Goal: Task Accomplishment & Management: Use online tool/utility

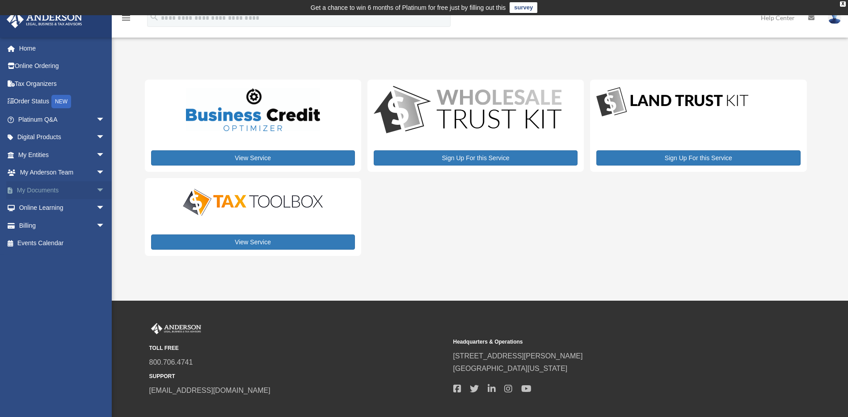
click at [96, 190] on span "arrow_drop_down" at bounding box center [105, 190] width 18 height 18
click at [44, 210] on link "Box" at bounding box center [66, 208] width 106 height 18
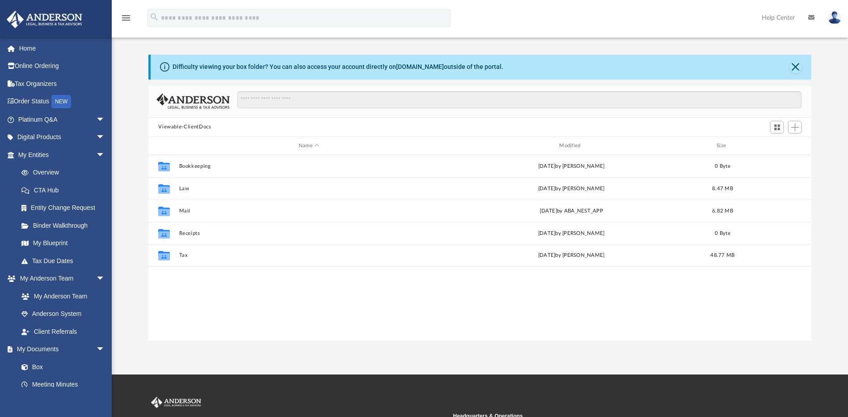
scroll to position [45, 0]
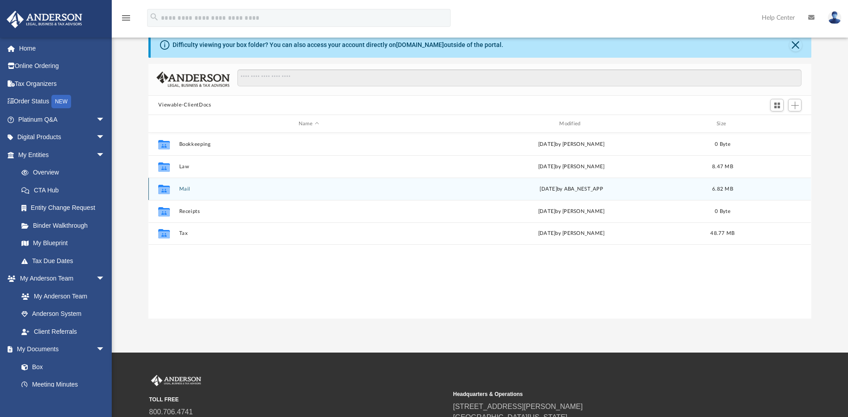
click at [185, 187] on button "Mail" at bounding box center [308, 189] width 259 height 6
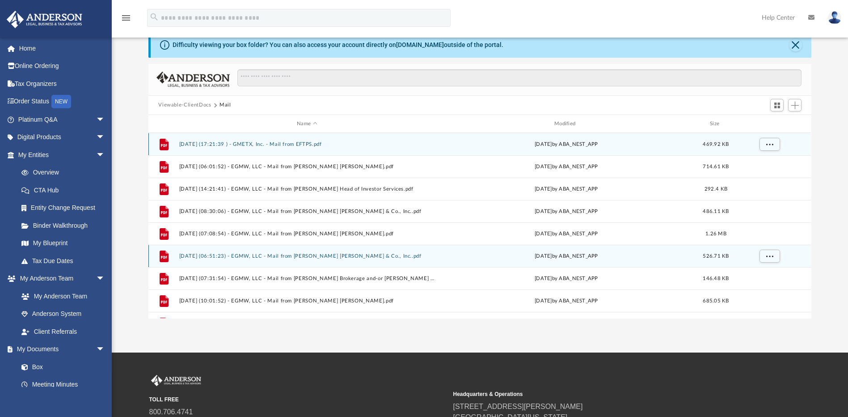
scroll to position [38, 0]
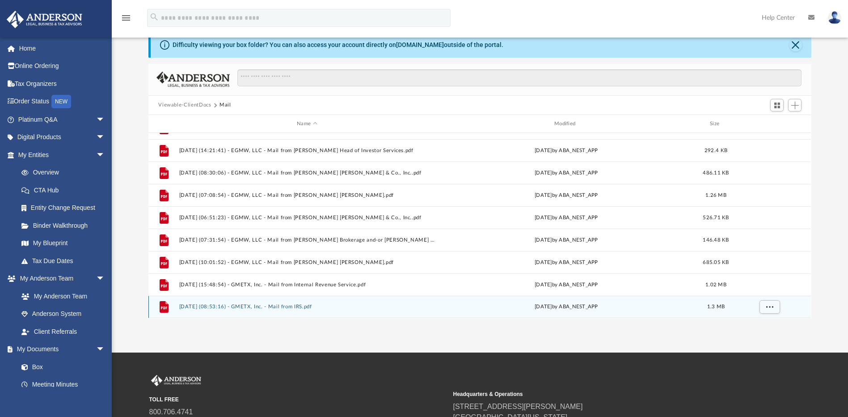
click at [297, 308] on button "2025.10.03 (08:53:16) - GMETX, Inc. - Mail from IRS.pdf" at bounding box center [307, 307] width 256 height 6
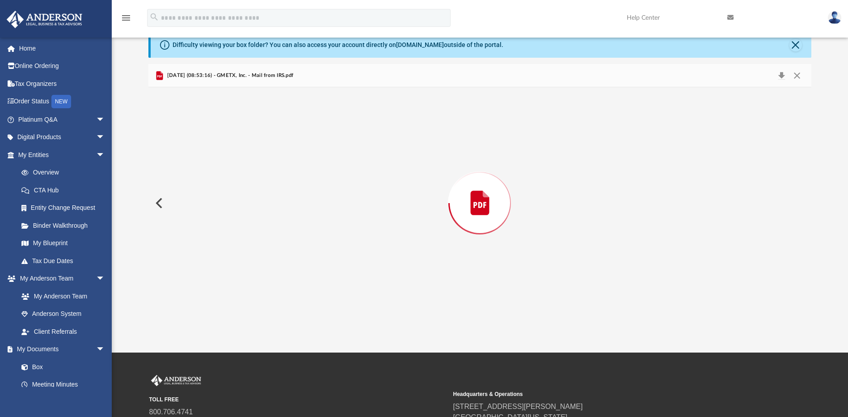
scroll to position [2405, 0]
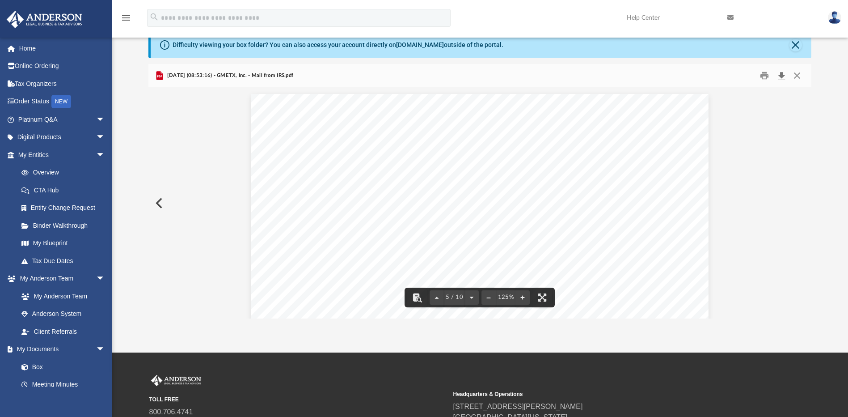
click at [785, 76] on button "Download" at bounding box center [782, 75] width 16 height 14
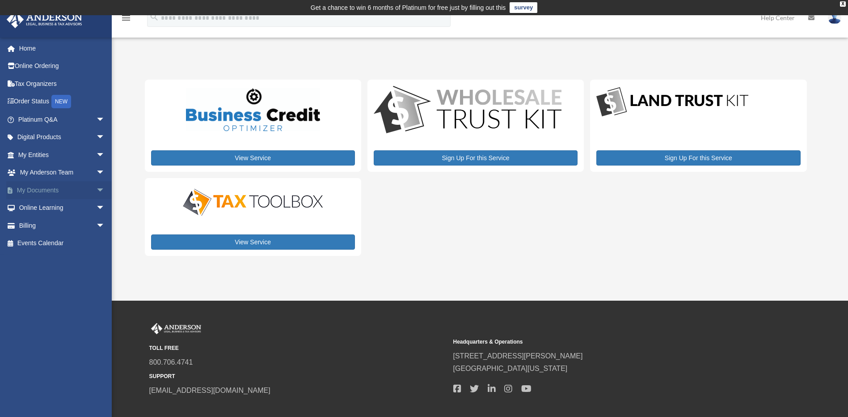
click at [96, 191] on span "arrow_drop_down" at bounding box center [105, 190] width 18 height 18
click at [42, 207] on link "Box" at bounding box center [66, 208] width 106 height 18
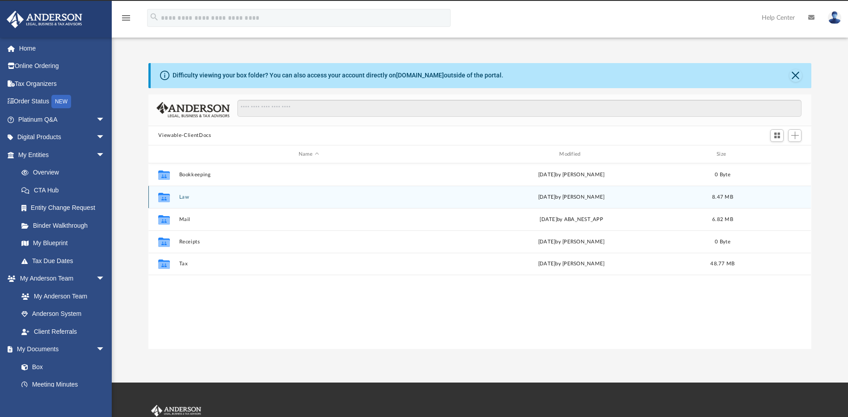
scroll to position [197, 656]
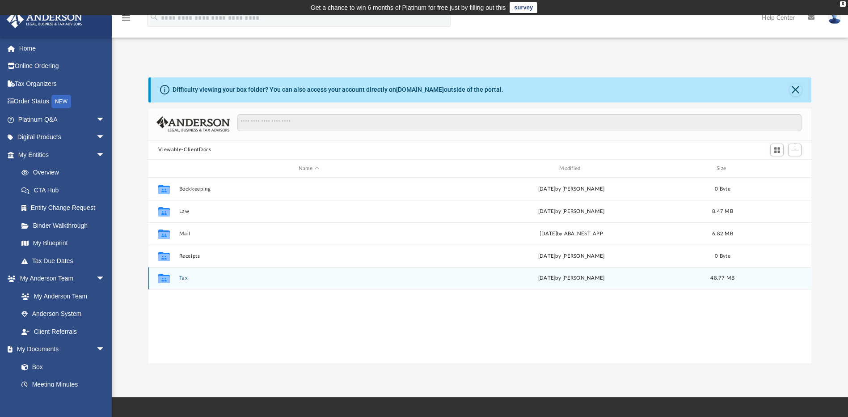
click at [182, 279] on button "Tax" at bounding box center [308, 278] width 259 height 6
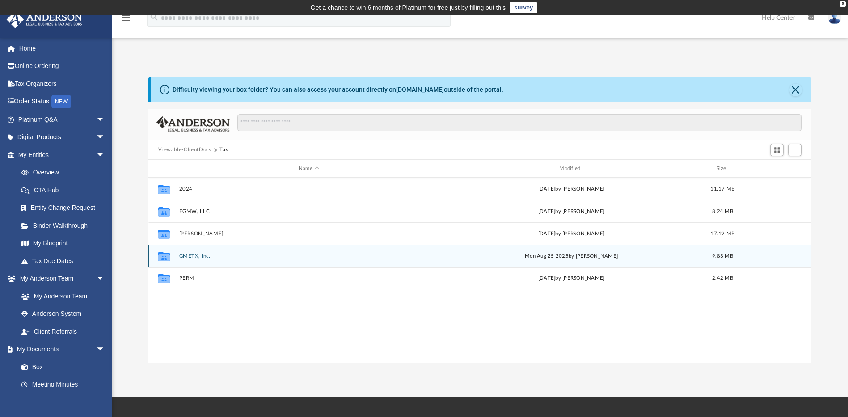
click at [196, 252] on div "Collaborated Folder GMETX, Inc. Mon Aug 25 2025 by Efren Galvan 9.83 MB" at bounding box center [479, 256] width 663 height 22
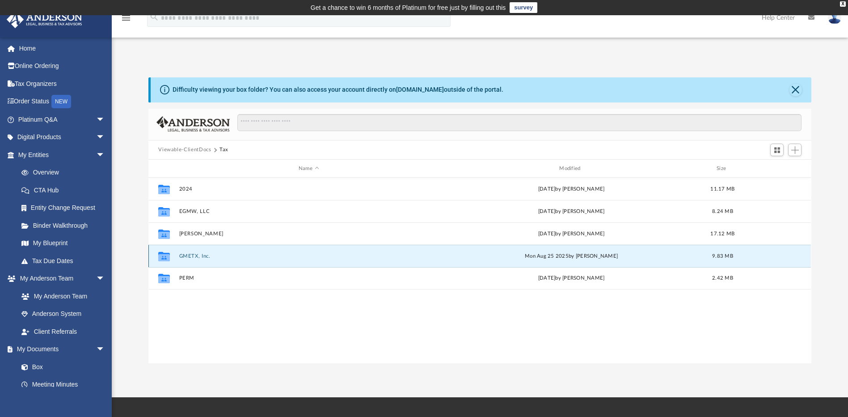
click at [191, 255] on button "GMETX, Inc." at bounding box center [308, 256] width 259 height 6
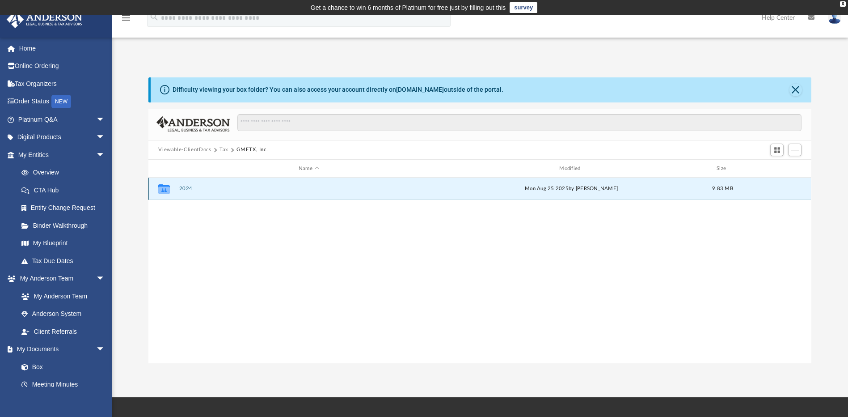
click at [184, 189] on button "2024" at bounding box center [308, 189] width 259 height 6
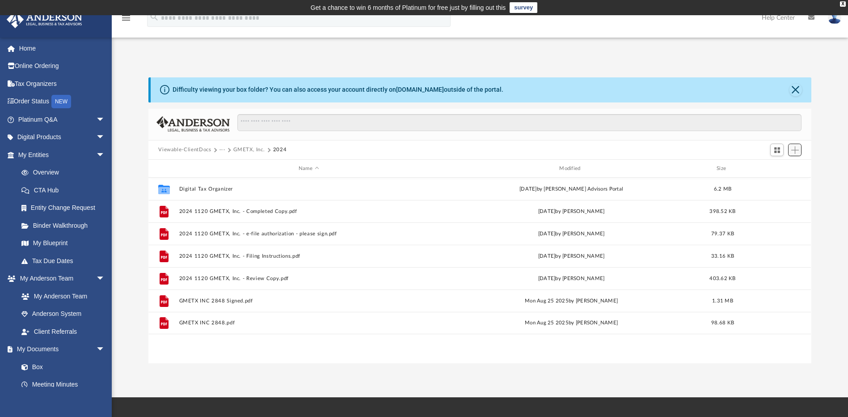
click at [795, 151] on span "Add" at bounding box center [795, 150] width 8 height 8
click at [785, 165] on li "Upload" at bounding box center [782, 167] width 29 height 9
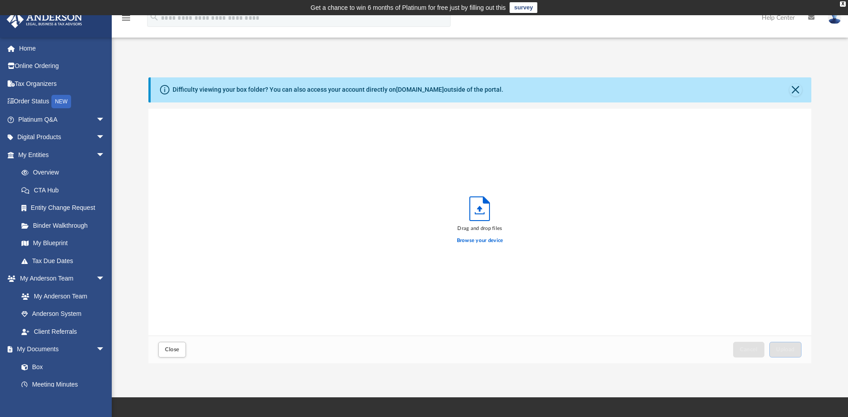
scroll to position [220, 656]
click at [479, 239] on label "Browse your device" at bounding box center [480, 241] width 47 height 8
click at [0, 0] on input "Browse your device" at bounding box center [0, 0] width 0 height 0
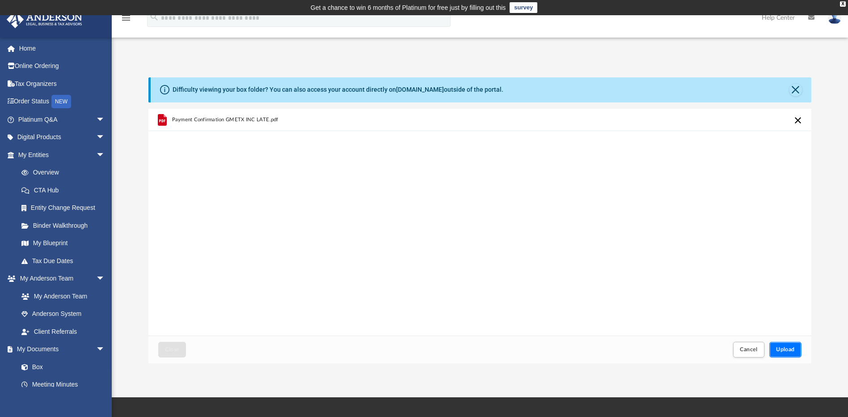
click at [796, 351] on button "Upload" at bounding box center [785, 350] width 32 height 16
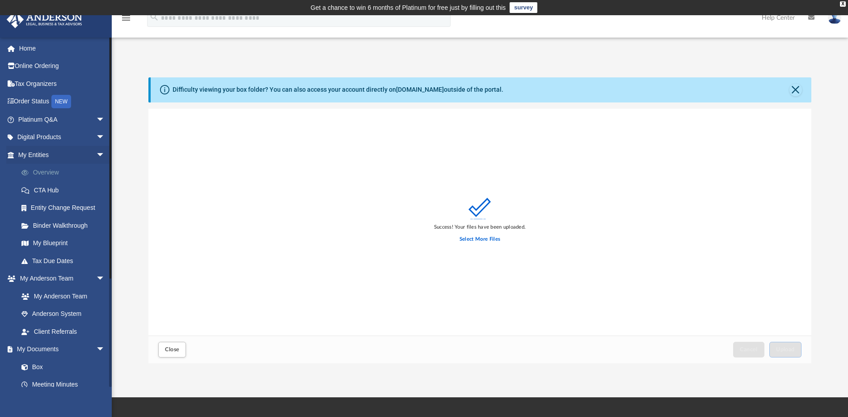
click at [47, 172] on link "Overview" at bounding box center [66, 173] width 106 height 18
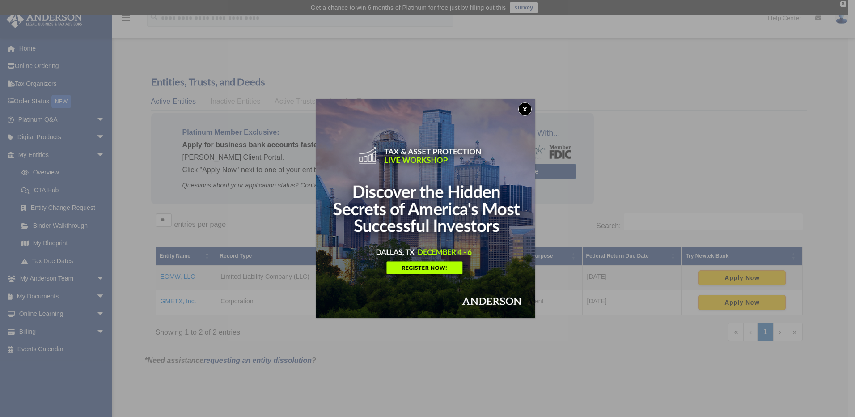
click at [521, 111] on button "x" at bounding box center [524, 108] width 13 height 13
